Goal: Task Accomplishment & Management: Complete application form

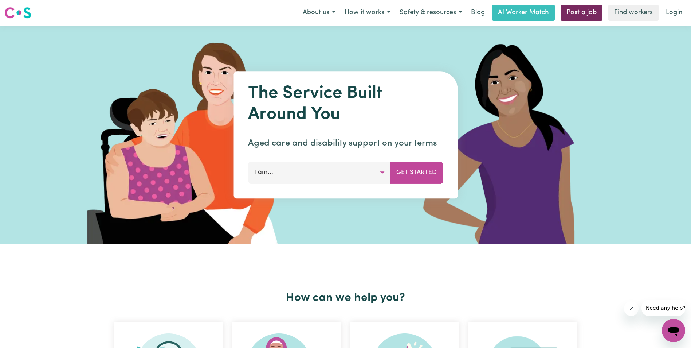
click at [564, 12] on link "Post a job" at bounding box center [582, 13] width 42 height 16
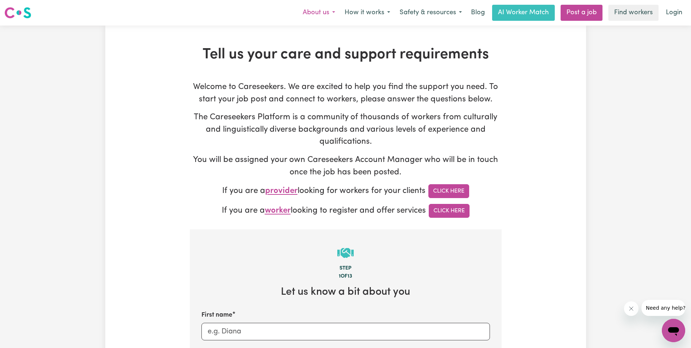
click at [337, 12] on button "About us" at bounding box center [319, 12] width 42 height 15
click at [389, 13] on button "How it works" at bounding box center [367, 12] width 55 height 15
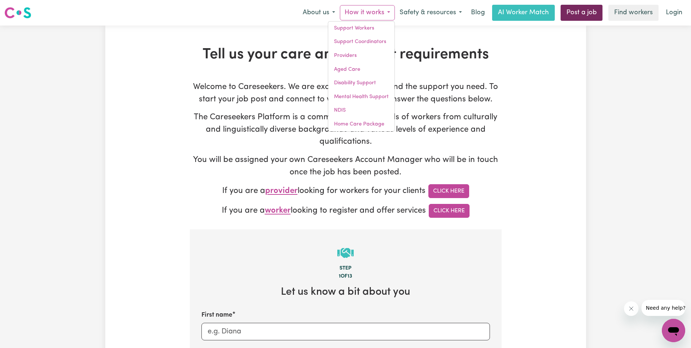
click at [571, 11] on link "Post a job" at bounding box center [582, 13] width 42 height 16
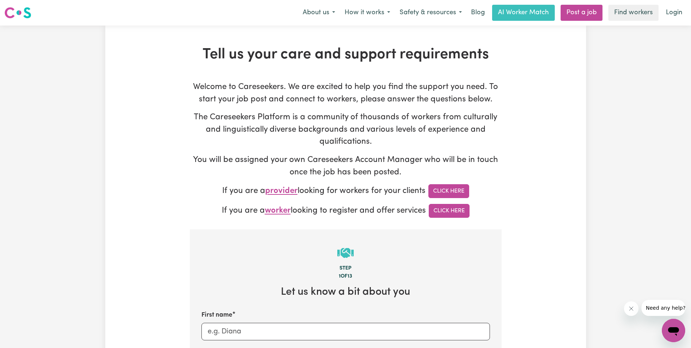
click at [577, 13] on link "Post a job" at bounding box center [582, 13] width 42 height 16
click at [581, 19] on link "Post a job" at bounding box center [582, 13] width 42 height 16
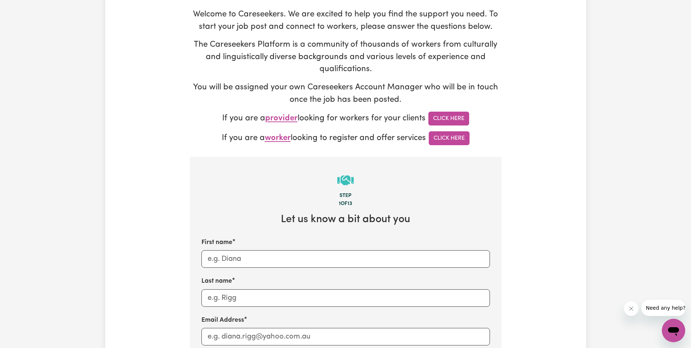
scroll to position [73, 0]
click at [451, 137] on link "Click Here" at bounding box center [449, 138] width 41 height 14
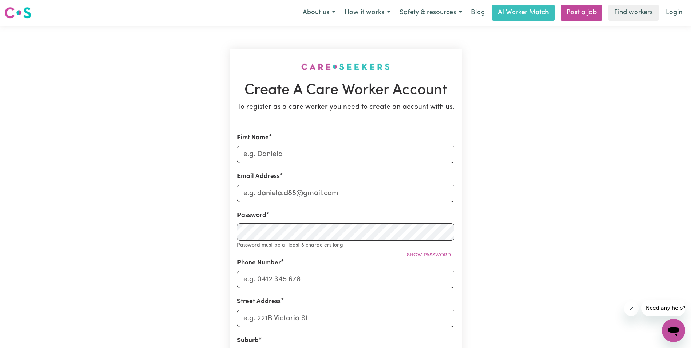
click at [546, 205] on div "Create A Care Worker Account To register as a care worker you need to create an…" at bounding box center [345, 292] width 481 height 532
click at [513, 246] on div "Create A Care Worker Account To register as a care worker you need to create an…" at bounding box center [345, 292] width 481 height 532
